Goal: Information Seeking & Learning: Understand process/instructions

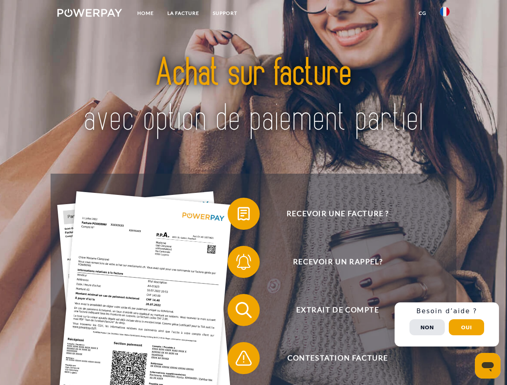
click at [89, 14] on img at bounding box center [89, 13] width 65 height 8
click at [445, 14] on img at bounding box center [445, 12] width 10 height 10
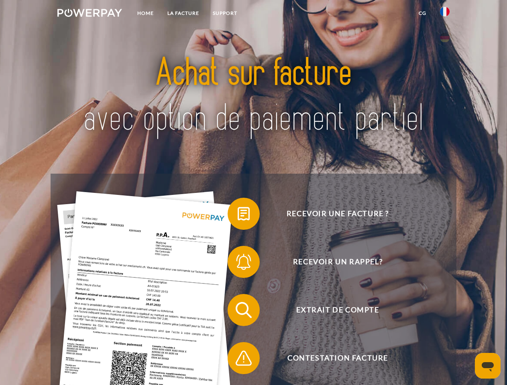
click at [422, 13] on link "CG" at bounding box center [422, 13] width 21 height 14
click at [238, 215] on span at bounding box center [231, 214] width 40 height 40
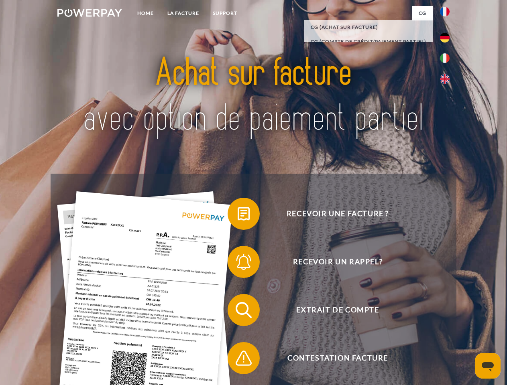
click at [238, 264] on span at bounding box center [231, 262] width 40 height 40
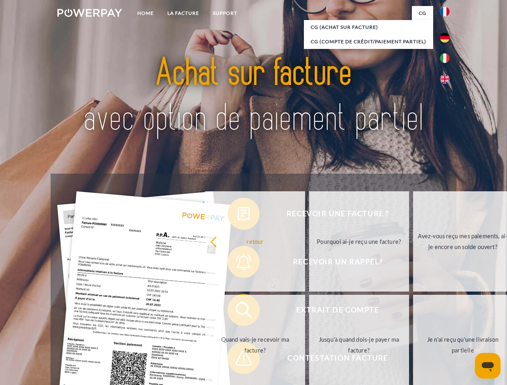
click at [309, 312] on link "Jusqu'à quand dois-je payer ma facture?" at bounding box center [359, 345] width 100 height 100
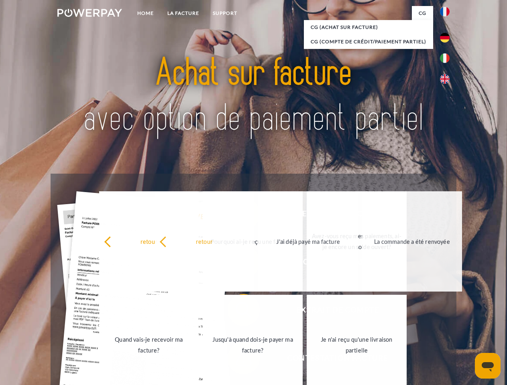
click at [307, 360] on link "Je n'ai reçu qu'une livraison partielle" at bounding box center [357, 345] width 100 height 100
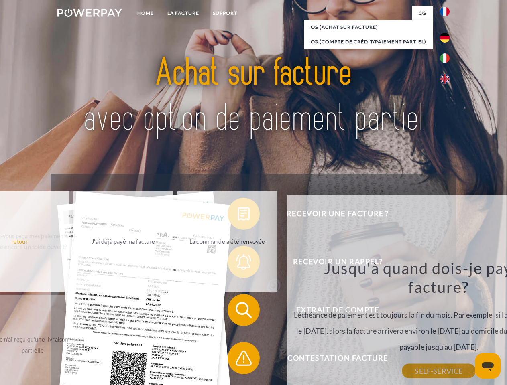
click at [447, 325] on div "Recevoir une facture ? Recevoir un rappel? Extrait de compte retour" at bounding box center [253, 334] width 405 height 321
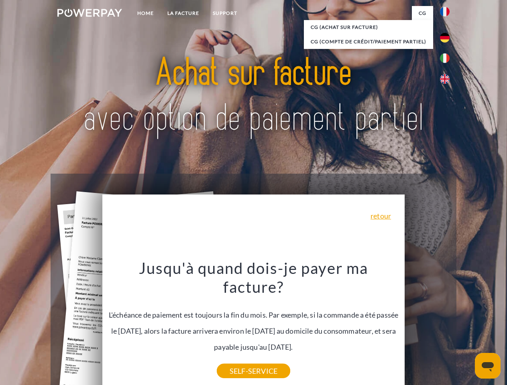
click at [427, 326] on span "Extrait de compte" at bounding box center [337, 310] width 197 height 32
click at [466, 327] on header "Home LA FACTURE Support" at bounding box center [253, 277] width 507 height 554
